Goal: Information Seeking & Learning: Learn about a topic

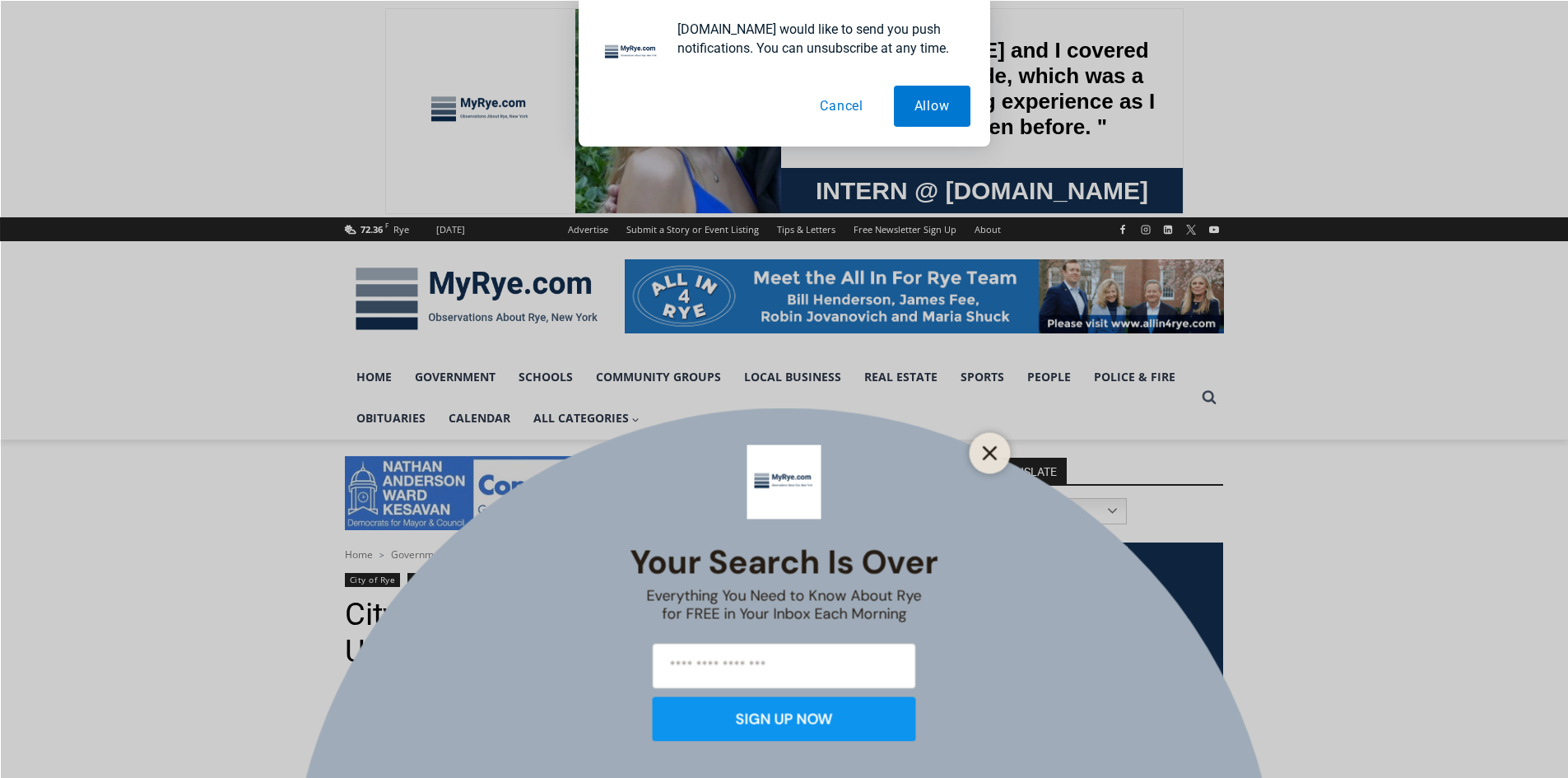
click at [986, 452] on icon "Close" at bounding box center [990, 452] width 15 height 15
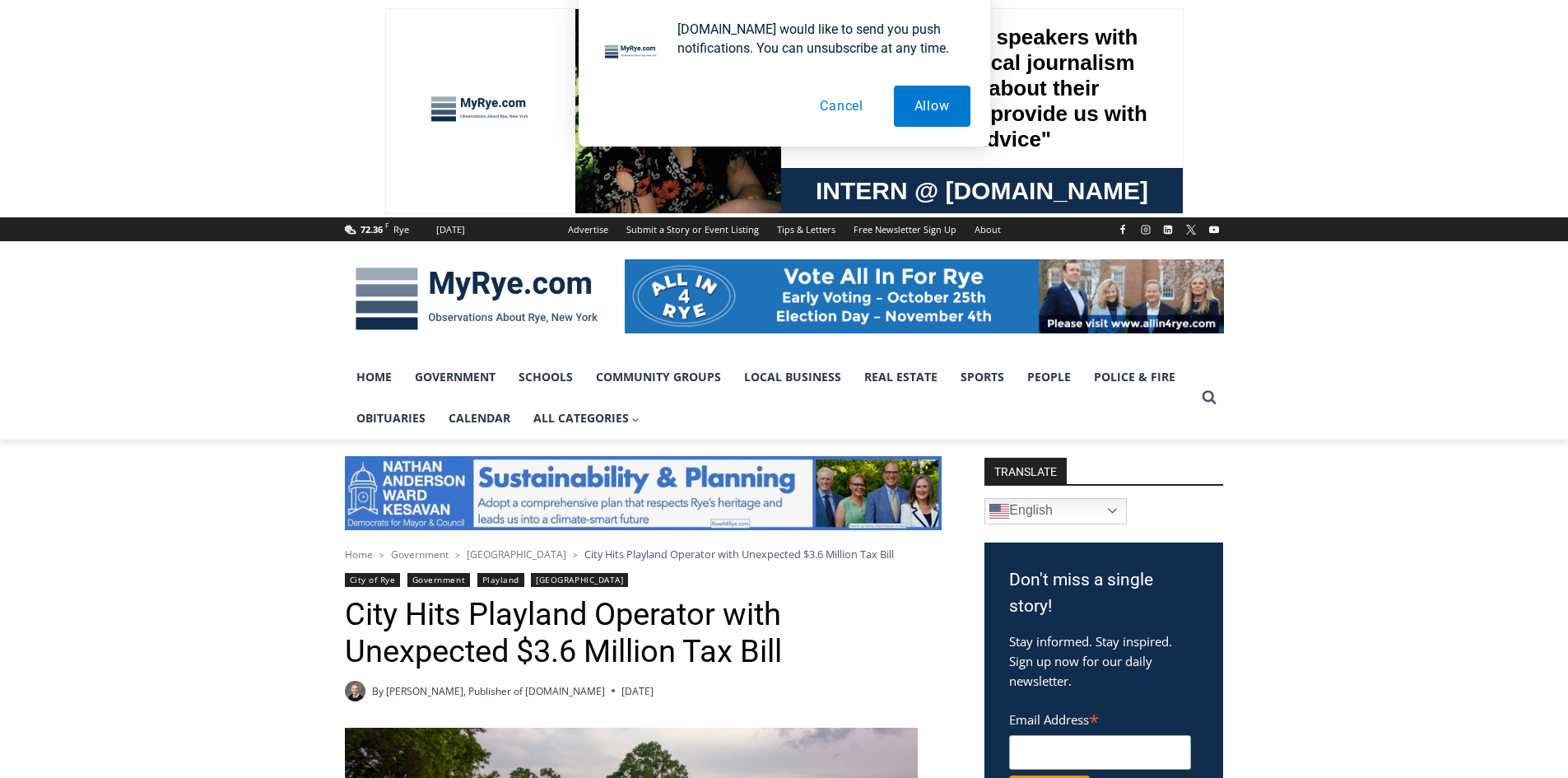
click at [451, 632] on h1 "City Hits Playland Operator with Unexpected $3.6 Million Tax Bill" at bounding box center [644, 633] width 597 height 75
